Goal: Task Accomplishment & Management: Manage account settings

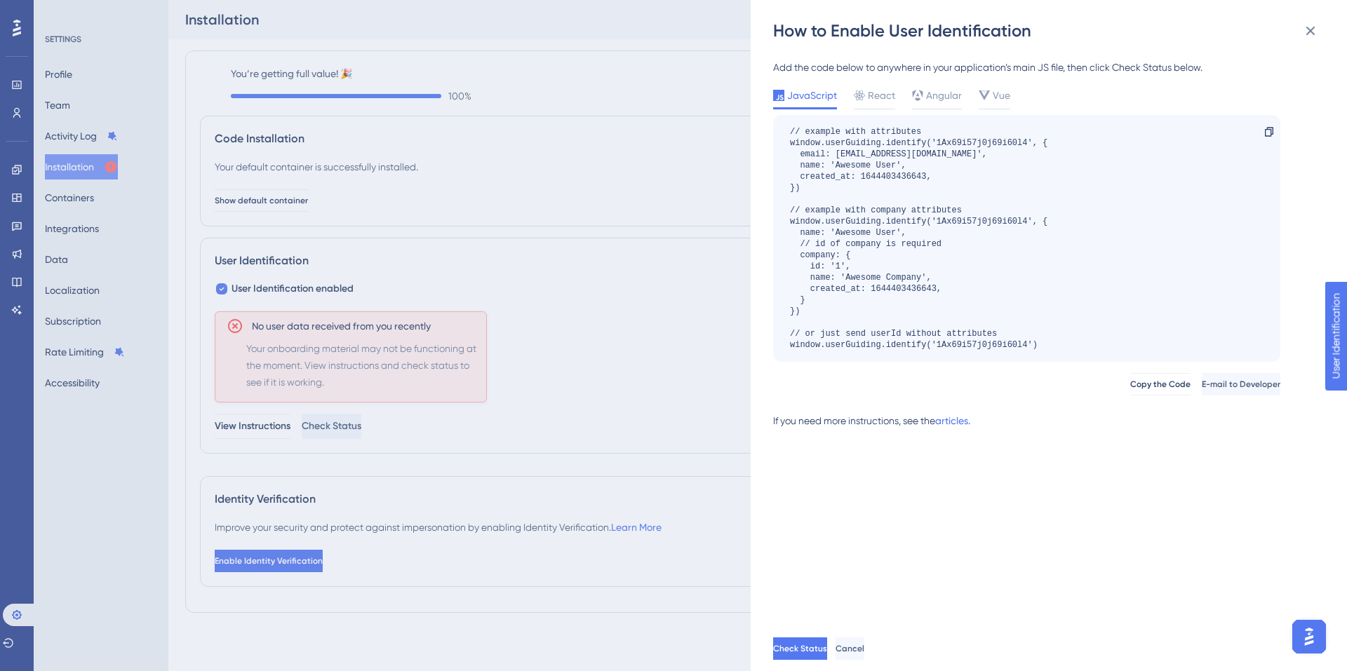
click at [18, 90] on div "How to Enable User Identification Add the code below to anywhere in your applic…" at bounding box center [673, 335] width 1347 height 671
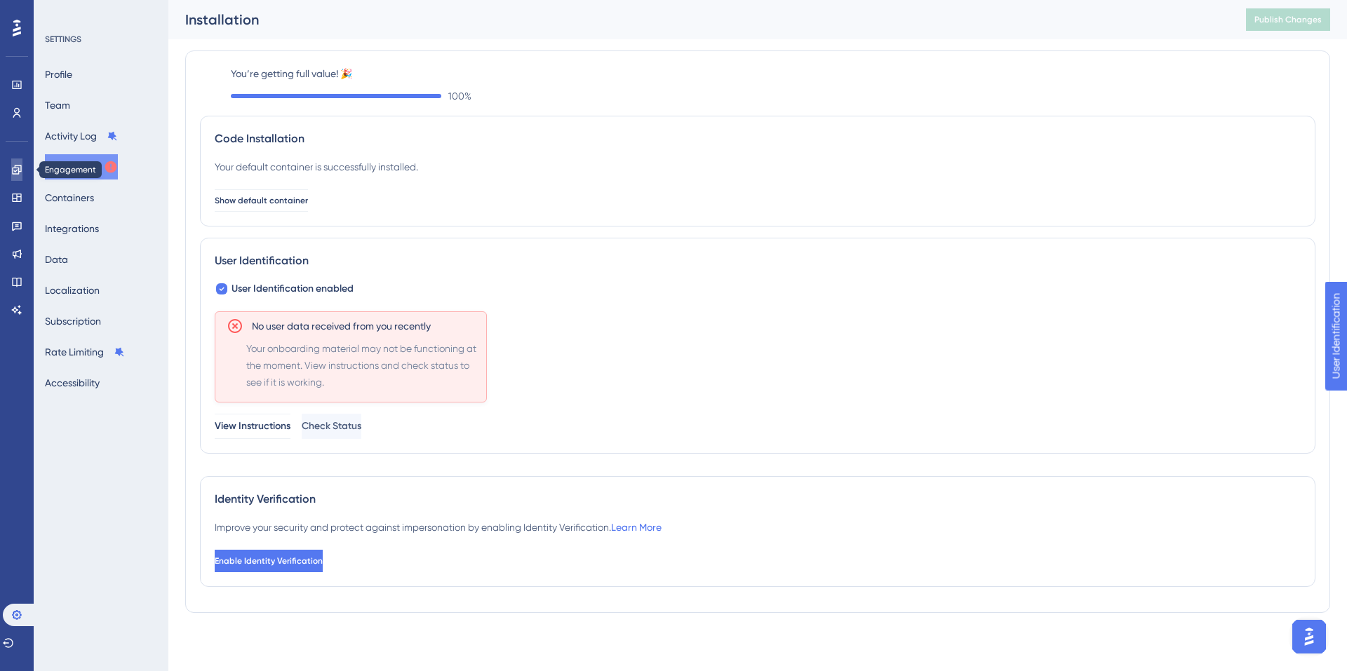
click at [13, 165] on icon at bounding box center [16, 169] width 11 height 11
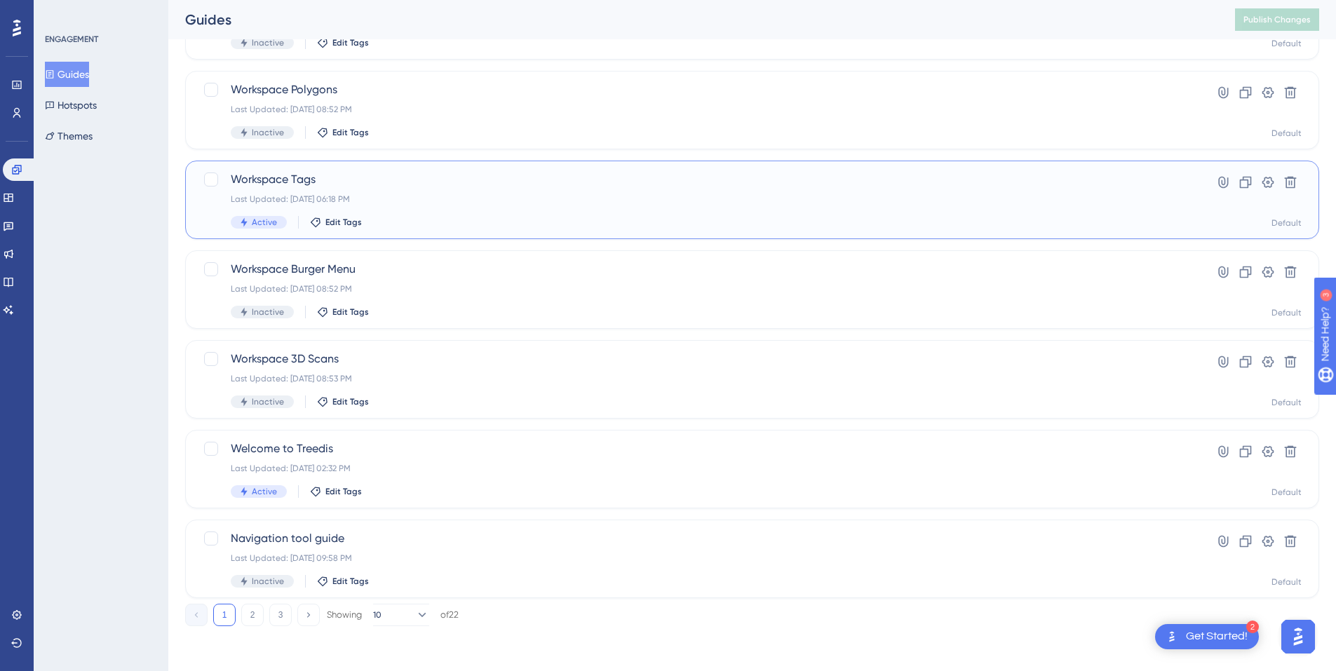
click at [306, 180] on span "Workspace Tags" at bounding box center [696, 179] width 931 height 17
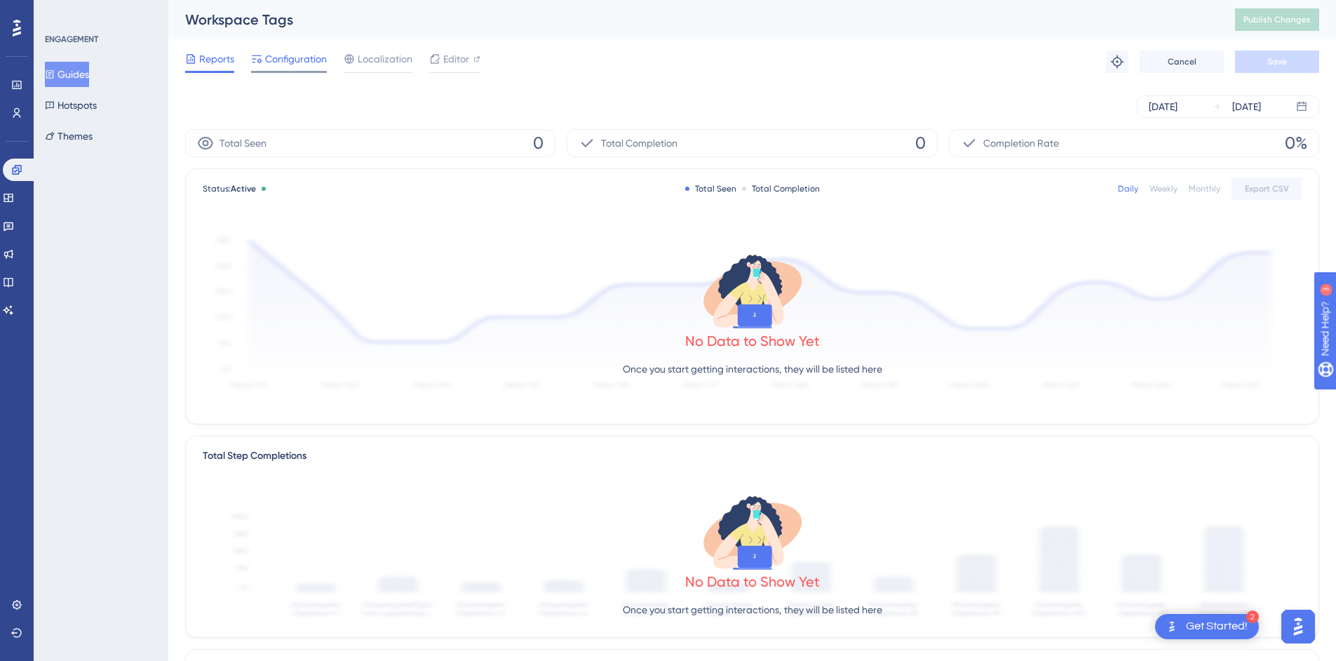
click at [303, 58] on span "Configuration" at bounding box center [296, 58] width 62 height 17
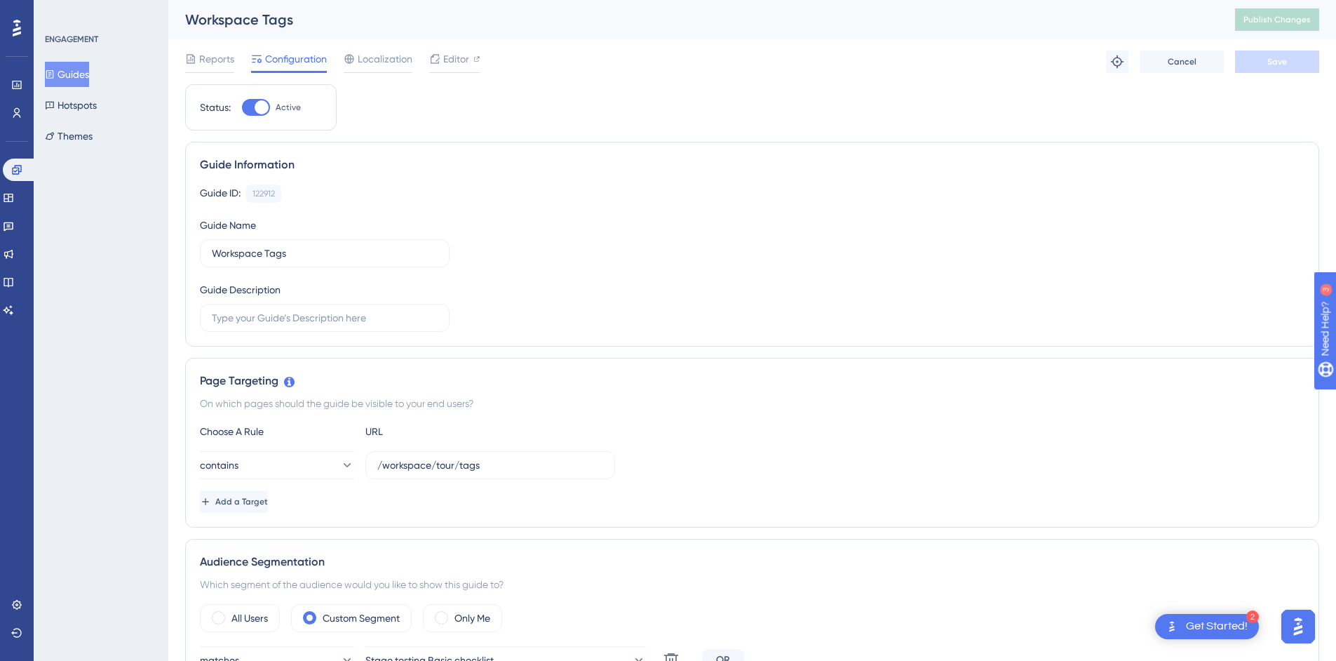
click at [251, 98] on div "Status: Active" at bounding box center [260, 107] width 151 height 46
click at [264, 109] on div at bounding box center [262, 107] width 14 height 14
click at [242, 108] on input "Active" at bounding box center [241, 107] width 1 height 1
checkbox input "false"
click at [1260, 60] on button "Save" at bounding box center [1277, 61] width 84 height 22
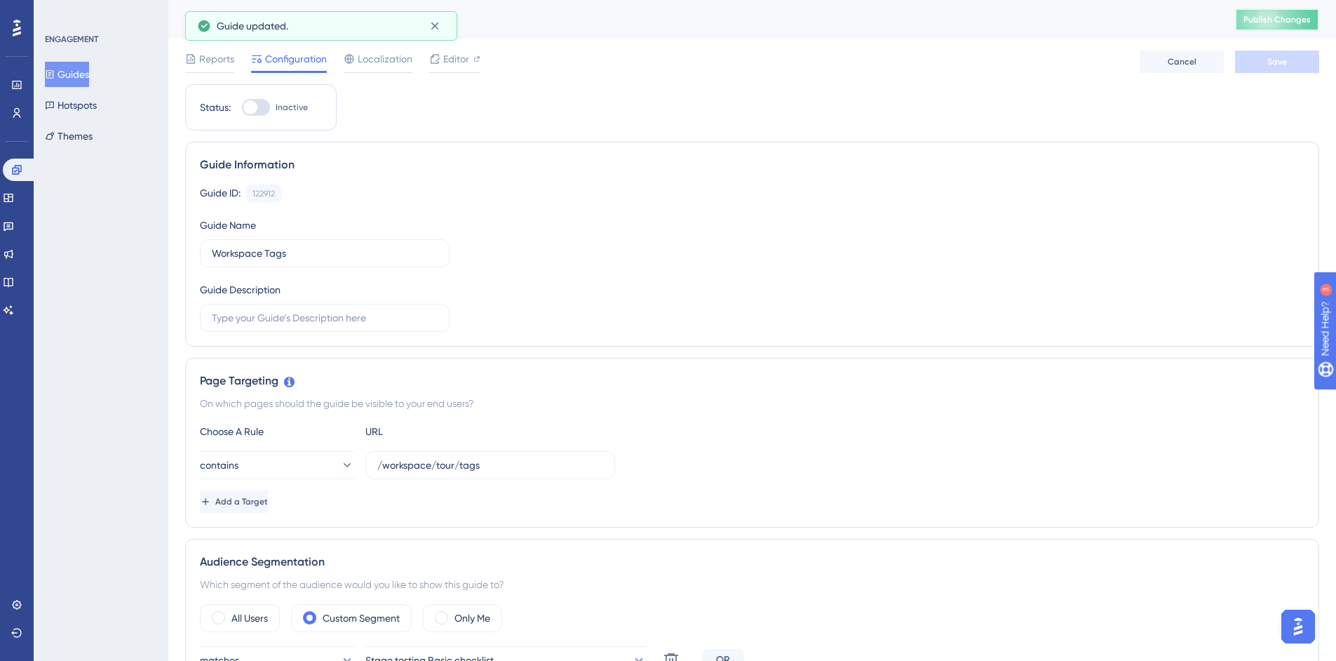
click at [1289, 26] on button "Publish Changes" at bounding box center [1277, 19] width 84 height 22
